Goal: Browse casually: Explore the website without a specific task or goal

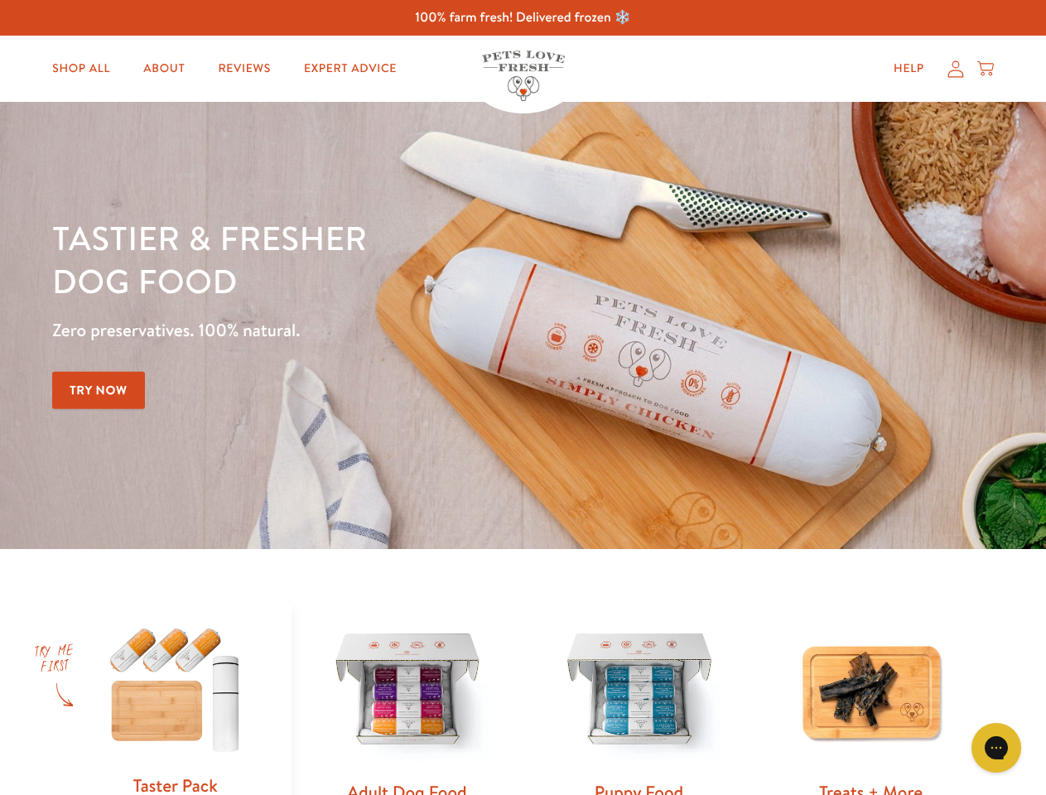
click at [523, 398] on div "Tastier & fresher dog food Zero preservatives. 100% natural. Try Now" at bounding box center [366, 325] width 628 height 219
click at [997, 748] on icon "Gorgias live chat" at bounding box center [996, 748] width 16 height 16
